Goal: Check status: Check status

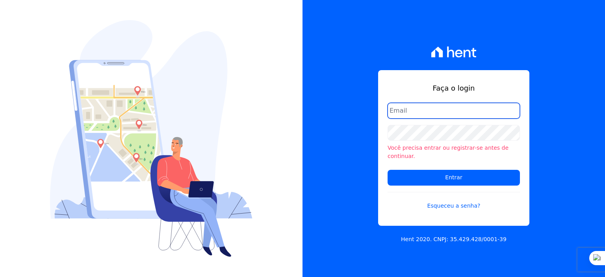
type input "[PERSON_NAME][EMAIL_ADDRESS][PERSON_NAME][DOMAIN_NAME]"
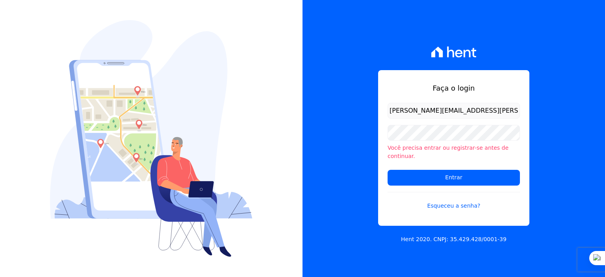
drag, startPoint x: 442, startPoint y: 117, endPoint x: 449, endPoint y: 119, distance: 7.6
click at [442, 117] on input "[PERSON_NAME][EMAIL_ADDRESS][PERSON_NAME][DOMAIN_NAME]" at bounding box center [454, 111] width 132 height 16
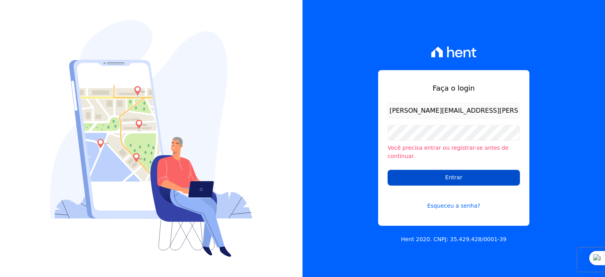
click at [435, 170] on input "Entrar" at bounding box center [454, 178] width 132 height 16
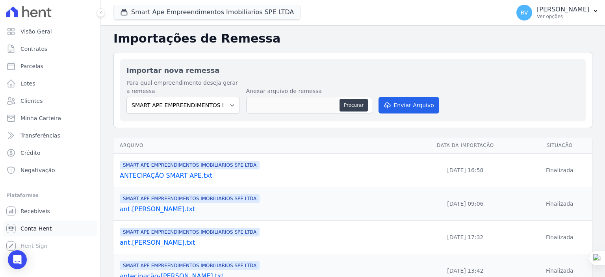
click at [44, 235] on link "Conta Hent" at bounding box center [50, 229] width 94 height 16
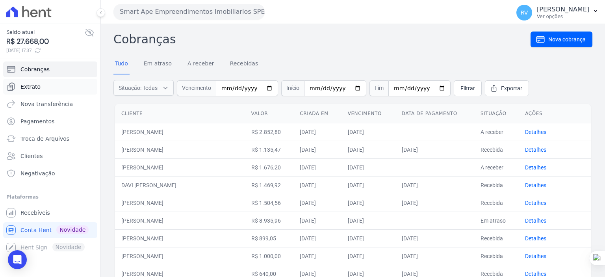
click at [33, 87] on span "Extrato" at bounding box center [30, 87] width 20 height 8
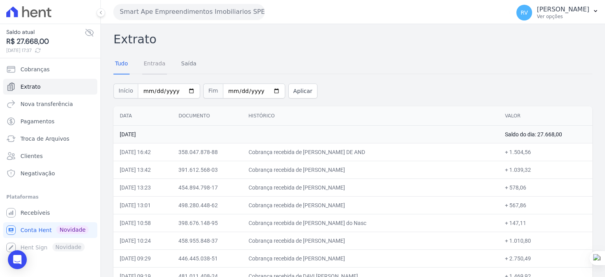
click at [154, 63] on link "Entrada" at bounding box center [154, 64] width 25 height 20
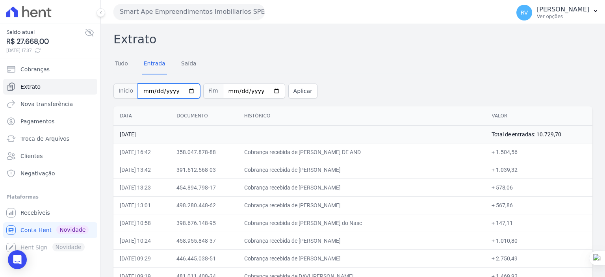
click at [185, 93] on input "2025-08-01" at bounding box center [169, 91] width 62 height 15
type input "2025-08-18"
click at [266, 87] on input "2025-08-21" at bounding box center [254, 91] width 62 height 15
type input "2025-08-18"
click at [288, 96] on button "Aplicar" at bounding box center [302, 91] width 29 height 15
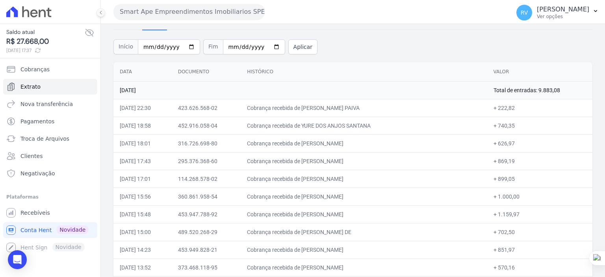
scroll to position [119, 0]
